Goal: Information Seeking & Learning: Learn about a topic

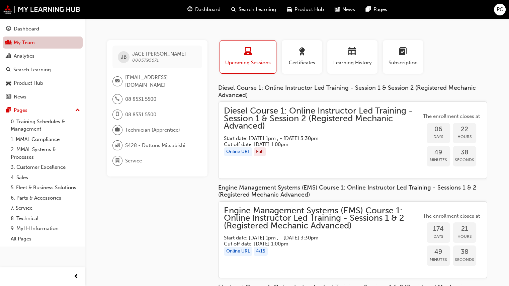
click at [20, 40] on link "My Team" at bounding box center [43, 43] width 80 height 12
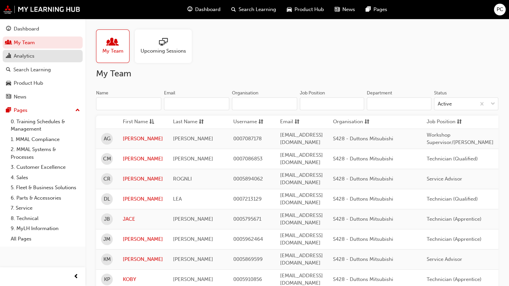
click at [27, 58] on div "Analytics" at bounding box center [24, 56] width 21 height 8
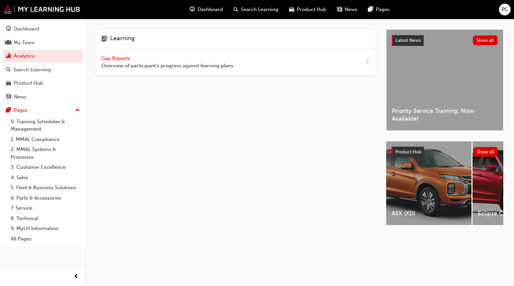
click at [110, 58] on span "Gap Reports" at bounding box center [116, 58] width 30 height 6
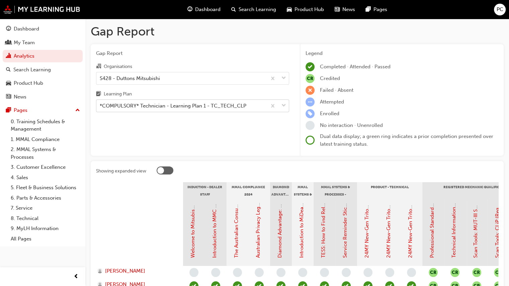
click at [156, 107] on div "*COMPULSORY* Technician - Learning Plan 1 - TC_TECH_CLP" at bounding box center [173, 106] width 147 height 8
click at [100, 107] on input "Learning Plan *COMPULSORY* Technician - Learning Plan 1 - TC_TECH_CLP" at bounding box center [100, 106] width 1 height 6
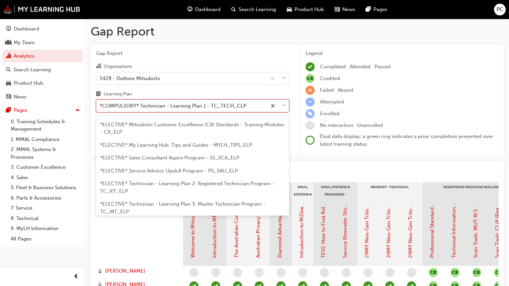
scroll to position [356, 0]
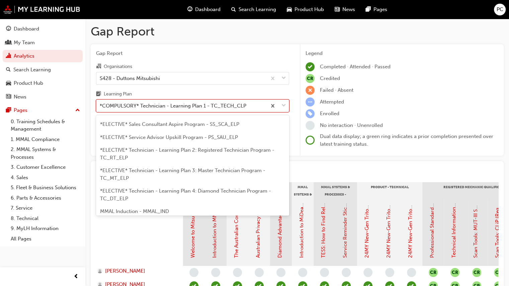
click at [170, 168] on div "*ELECTIVE* Technician - Learning Plan 3: Master Technician Program - TC_MT_ELP" at bounding box center [192, 174] width 193 height 20
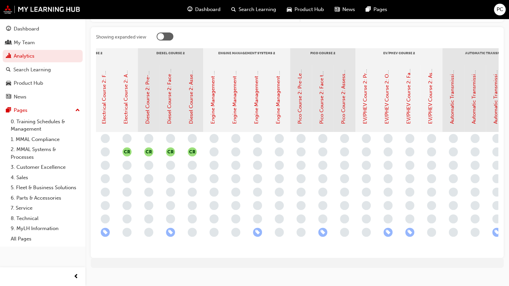
scroll to position [0, 316]
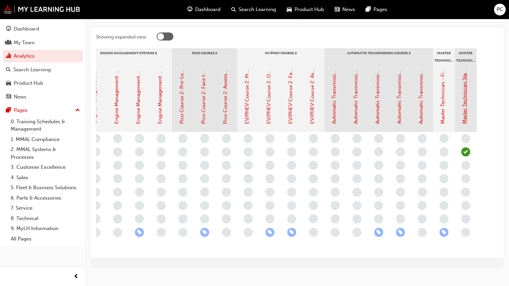
click at [464, 94] on link "Master Technician Status" at bounding box center [465, 95] width 6 height 58
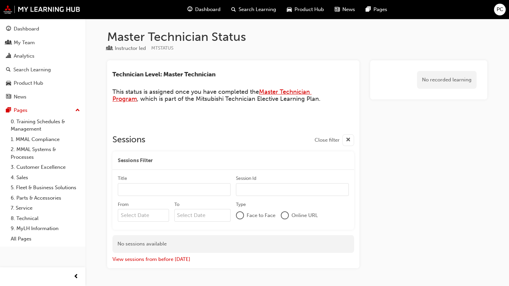
click at [283, 92] on span "Master Technician Program" at bounding box center [212, 95] width 199 height 15
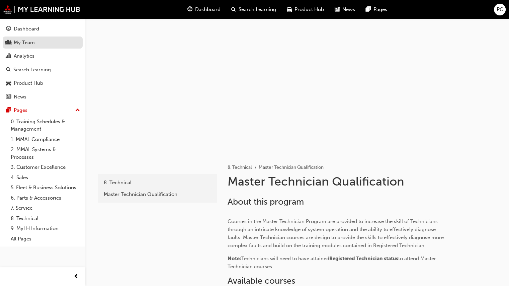
click at [22, 42] on div "My Team" at bounding box center [24, 43] width 21 height 8
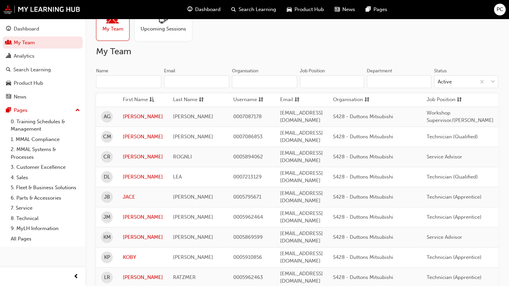
scroll to position [67, 0]
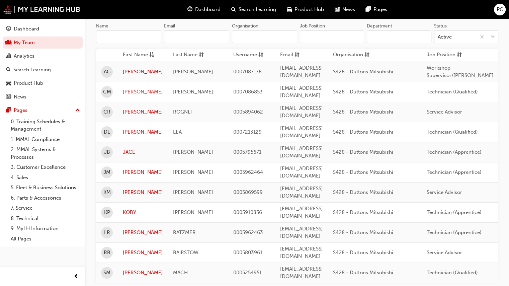
click at [136, 88] on link "[PERSON_NAME]" at bounding box center [143, 92] width 40 height 8
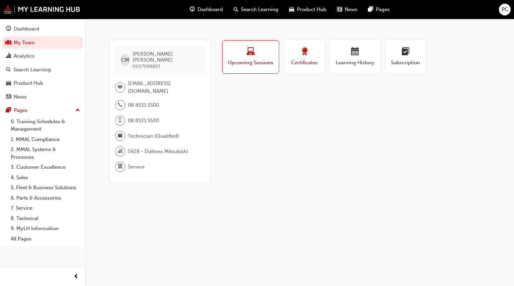
click at [310, 59] on span "Certificates" at bounding box center [305, 63] width 30 height 8
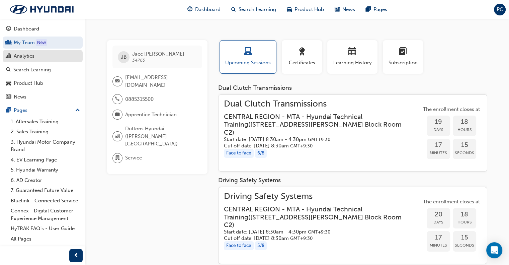
click at [22, 52] on div "Analytics" at bounding box center [24, 56] width 21 height 8
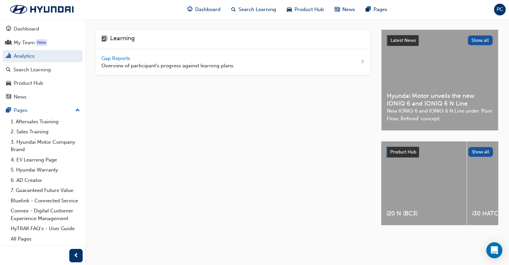
click at [112, 59] on span "Gap Reports" at bounding box center [116, 58] width 30 height 6
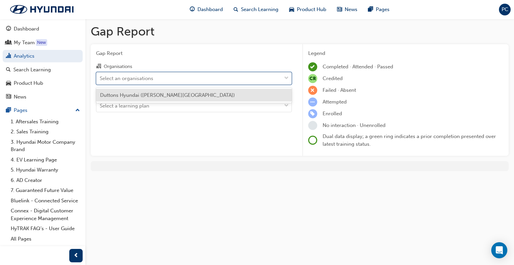
click at [131, 80] on div "Select an organisations" at bounding box center [127, 78] width 54 height 8
click at [100, 80] on input "Organisations option Duttons Hyundai ([PERSON_NAME] Bridge) focused, 1 of 1. 1 …" at bounding box center [100, 78] width 1 height 6
click at [132, 95] on span "Duttons Hyundai ([PERSON_NAME][GEOGRAPHIC_DATA])" at bounding box center [167, 95] width 135 height 6
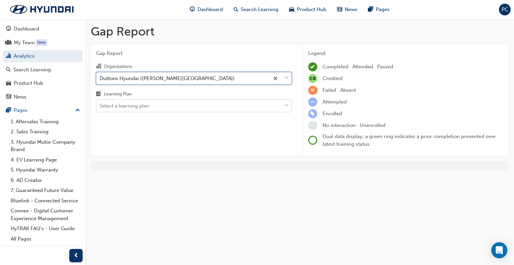
click at [132, 106] on div "Select a learning plan" at bounding box center [125, 106] width 50 height 8
click at [100, 106] on input "Learning Plan Select a learning plan" at bounding box center [100, 106] width 1 height 6
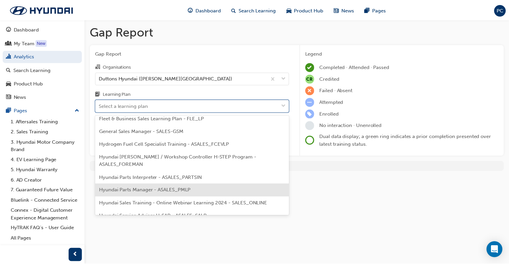
scroll to position [167, 0]
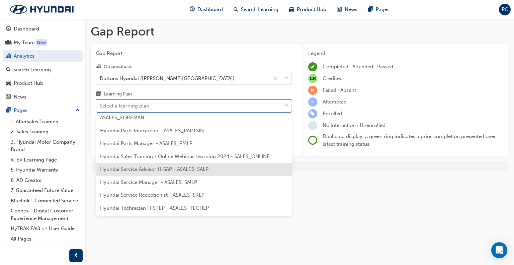
click at [149, 168] on span "Hyundai Service Advisor H-SAP - ASALES_SALP" at bounding box center [154, 169] width 109 height 6
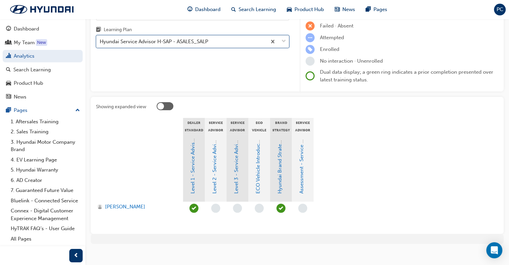
scroll to position [70, 0]
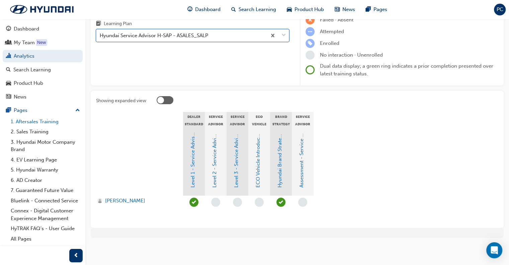
click at [22, 122] on link "1. Aftersales Training" at bounding box center [45, 122] width 75 height 10
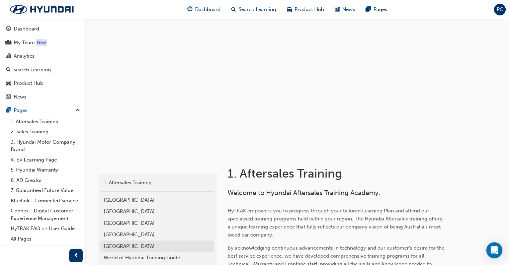
click at [125, 242] on div "[GEOGRAPHIC_DATA]" at bounding box center [157, 246] width 107 height 8
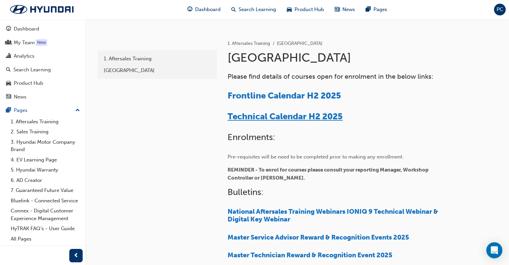
scroll to position [134, 0]
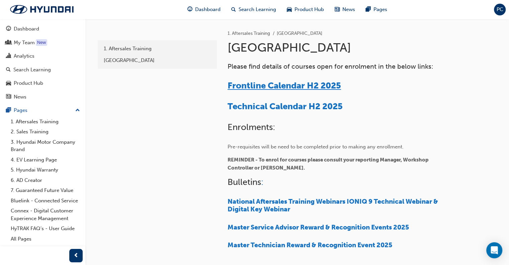
click at [255, 83] on span "Frontline Calendar H2 2025" at bounding box center [285, 85] width 114 height 10
